Goal: Check status: Check status

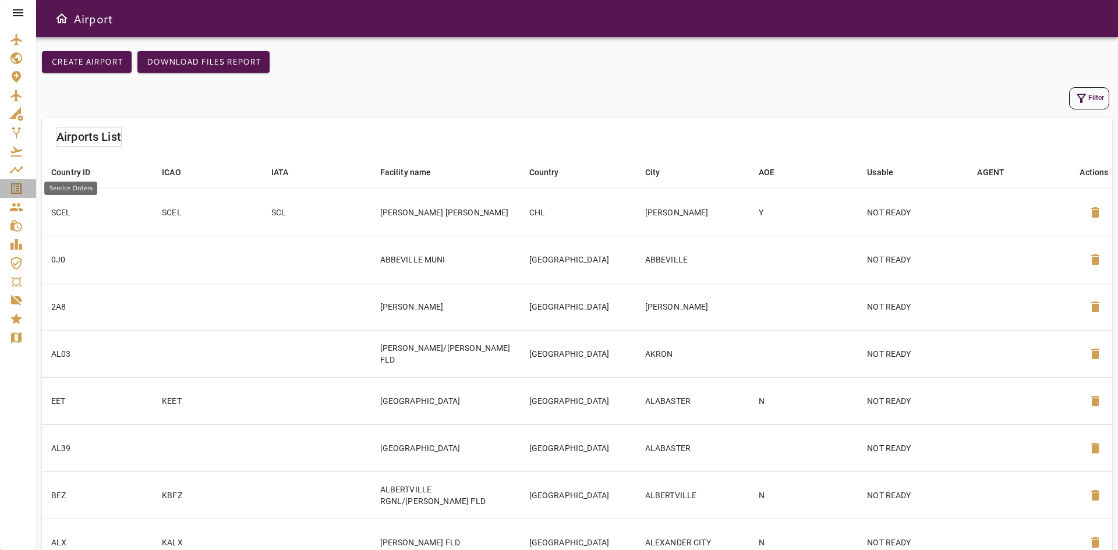
click at [22, 192] on icon "Service Orders" at bounding box center [16, 189] width 14 height 14
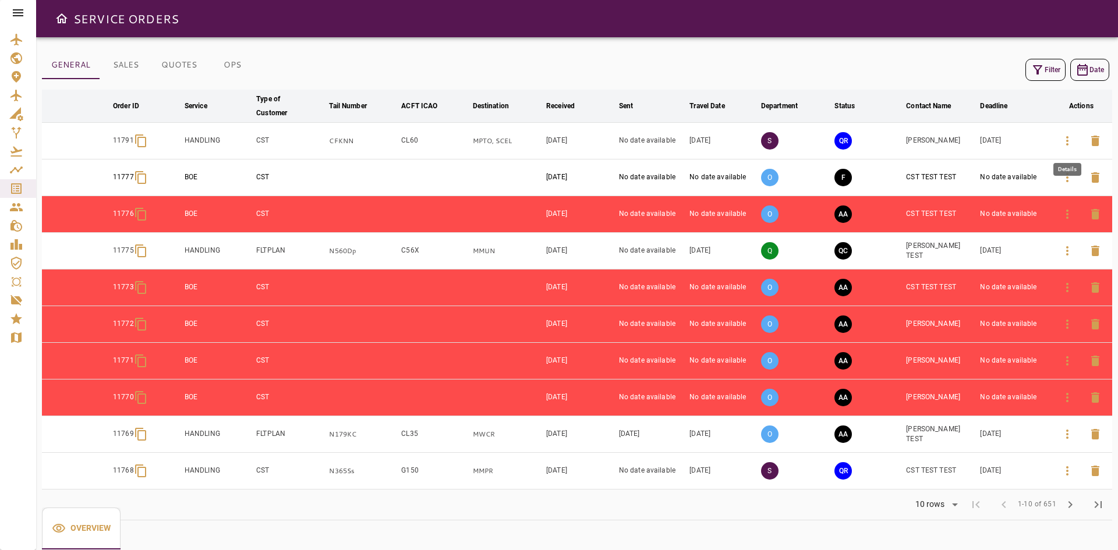
drag, startPoint x: 1067, startPoint y: 145, endPoint x: 948, endPoint y: 147, distance: 119.4
click at [1067, 145] on icon "button" at bounding box center [1067, 140] width 2 height 9
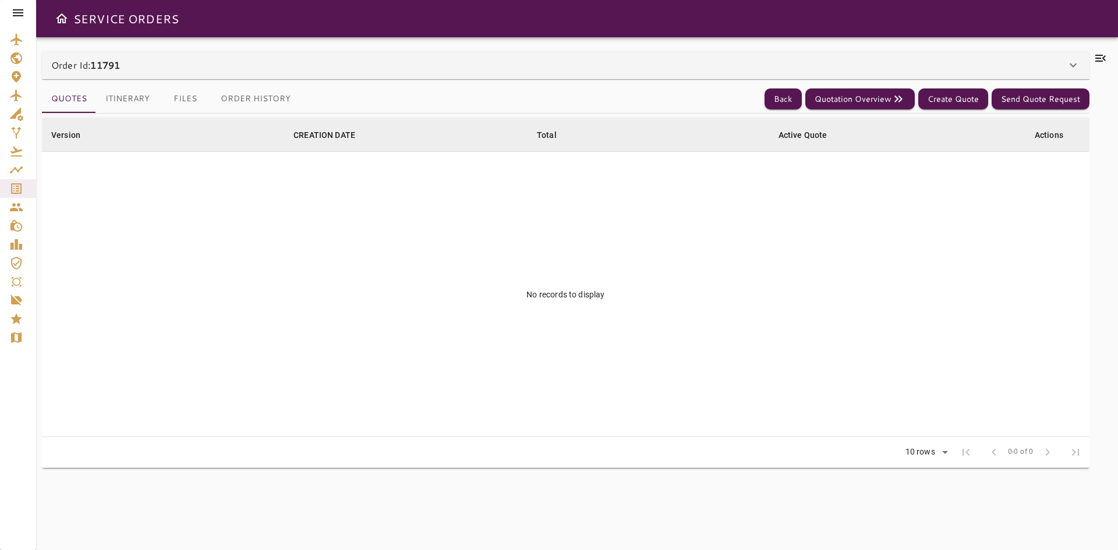
click at [158, 59] on div "Order Id: 11791" at bounding box center [558, 65] width 1015 height 14
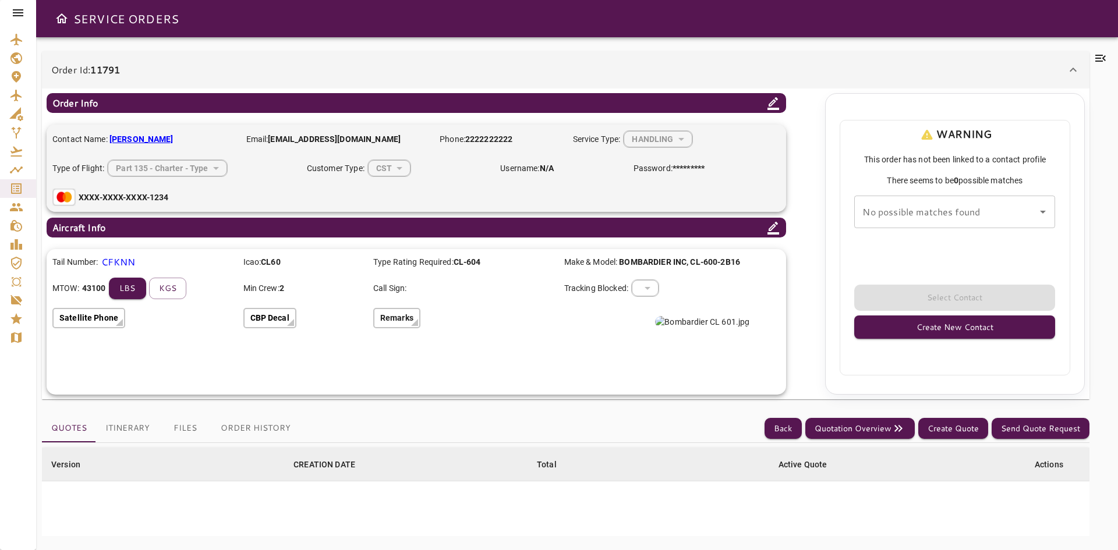
click at [130, 61] on div "Order Id: 11791" at bounding box center [565, 69] width 1047 height 37
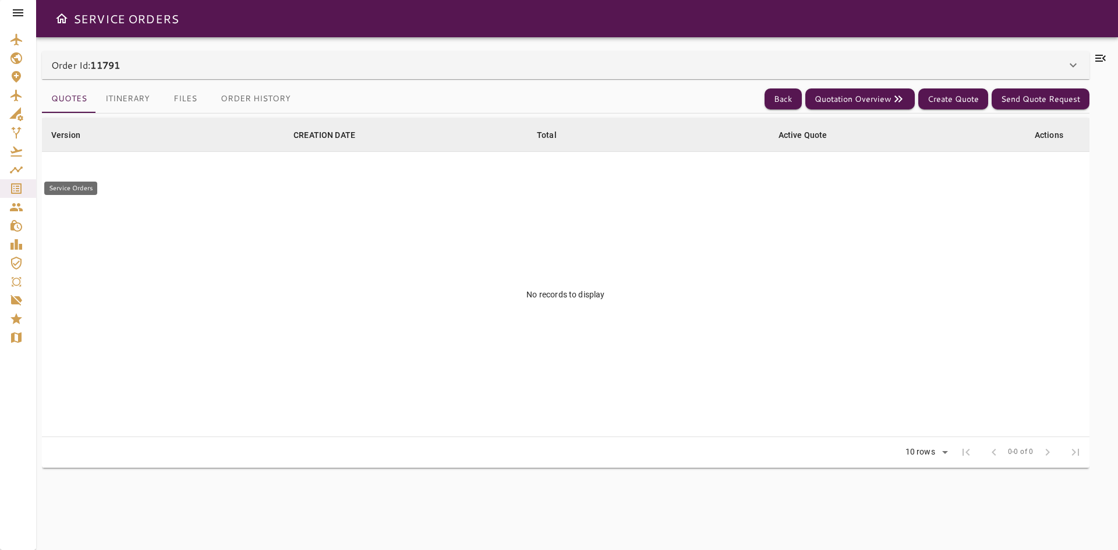
click at [20, 190] on icon "Service Orders" at bounding box center [16, 188] width 10 height 10
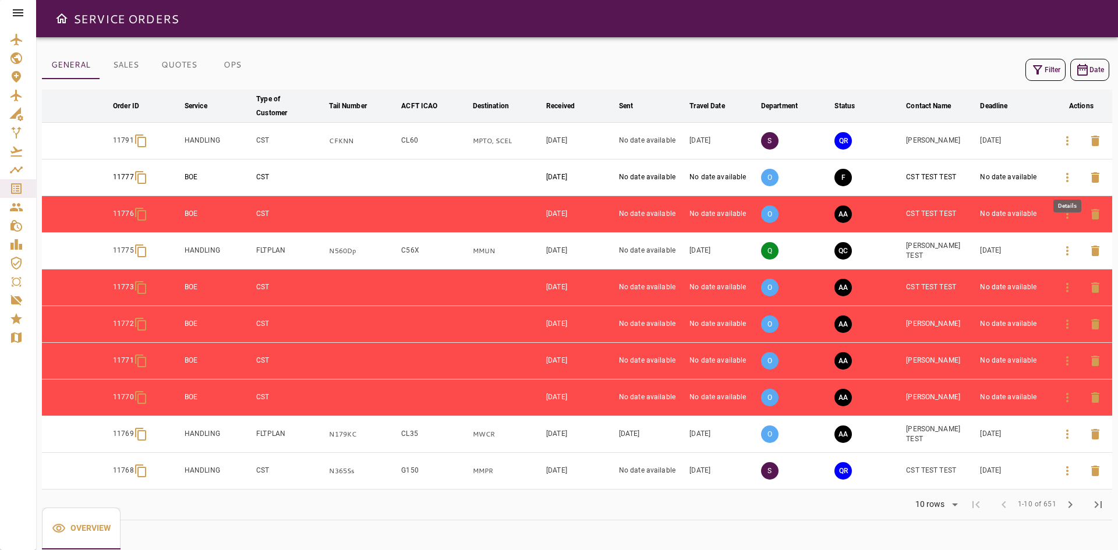
click at [1070, 181] on icon "button" at bounding box center [1067, 178] width 14 height 14
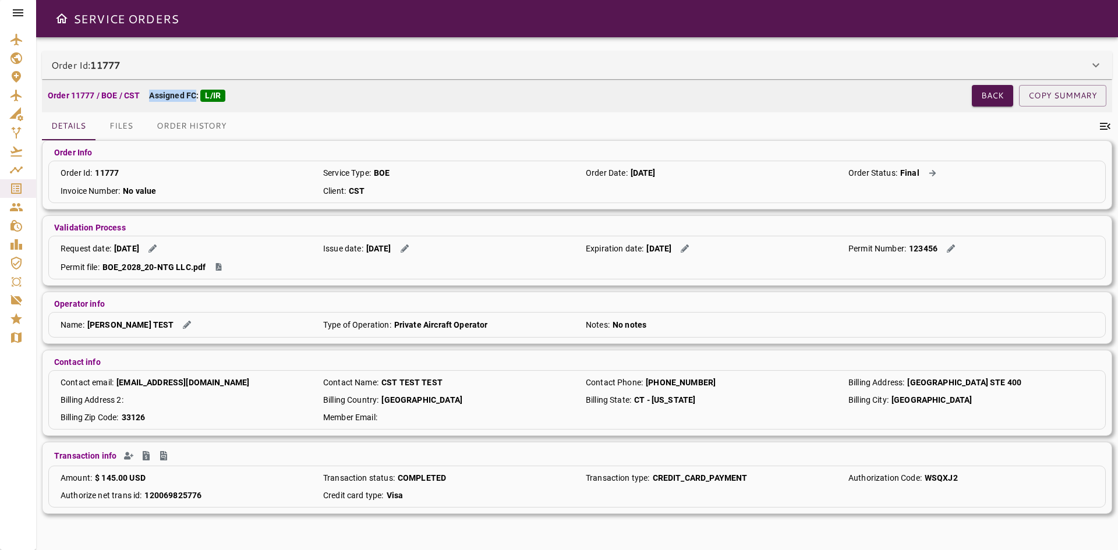
drag, startPoint x: 151, startPoint y: 98, endPoint x: 195, endPoint y: 97, distance: 44.3
click at [196, 97] on p "Assigned FC: L/IR" at bounding box center [187, 96] width 76 height 12
copy p "Assigned FC"
